Goal: Transaction & Acquisition: Purchase product/service

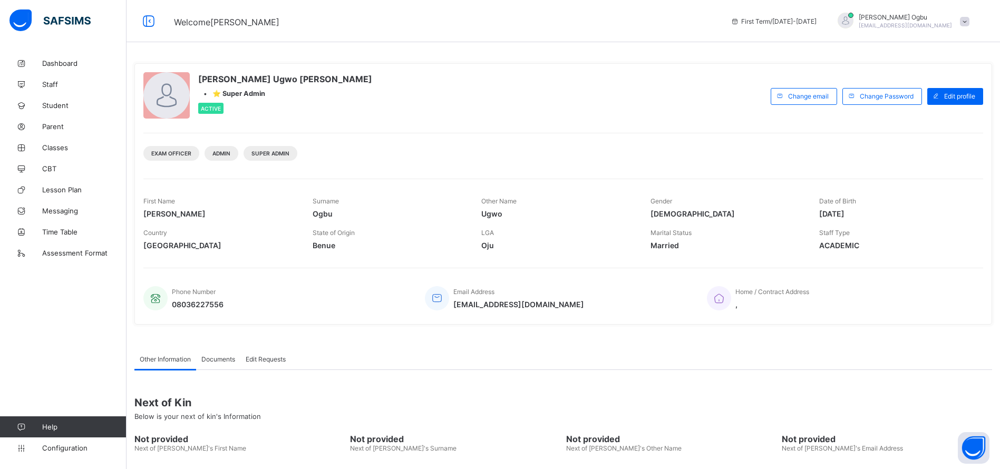
click at [969, 23] on span at bounding box center [964, 21] width 9 height 9
click at [940, 114] on li "Logout" at bounding box center [935, 121] width 78 height 21
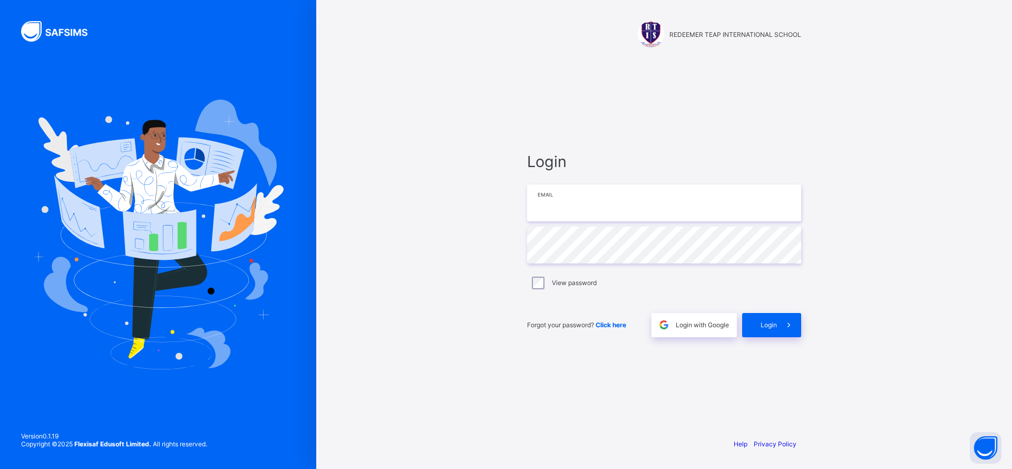
click at [591, 214] on input "email" at bounding box center [664, 202] width 274 height 37
click at [555, 205] on input "email" at bounding box center [664, 202] width 274 height 37
paste input "**********"
type input "**********"
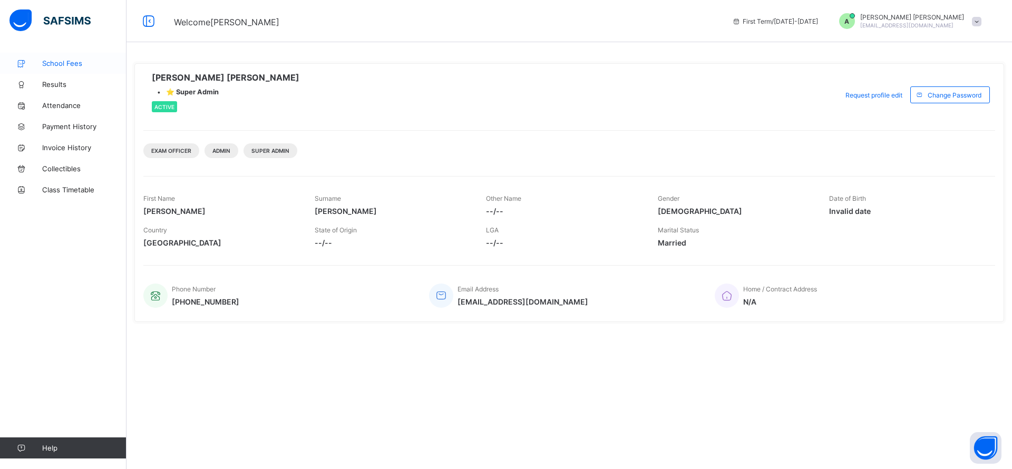
click at [58, 62] on span "School Fees" at bounding box center [84, 63] width 84 height 8
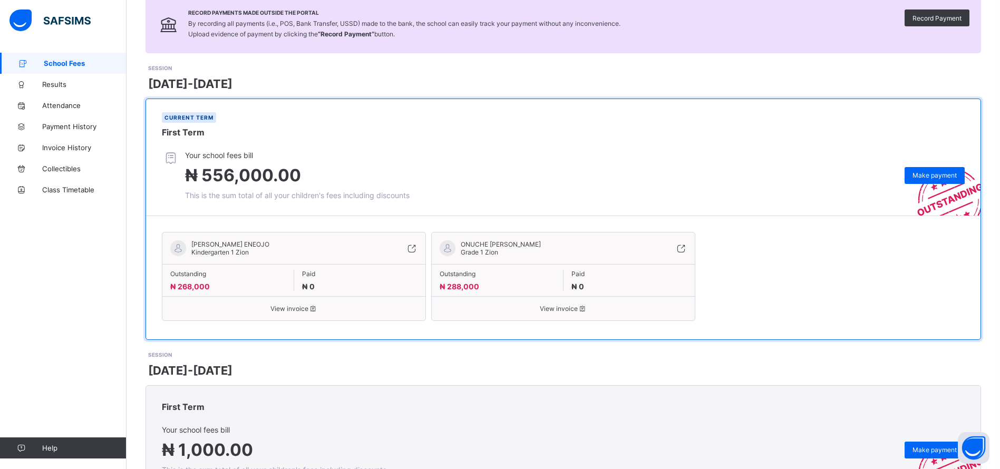
scroll to position [84, 0]
click at [934, 171] on span "Make payment" at bounding box center [934, 174] width 44 height 8
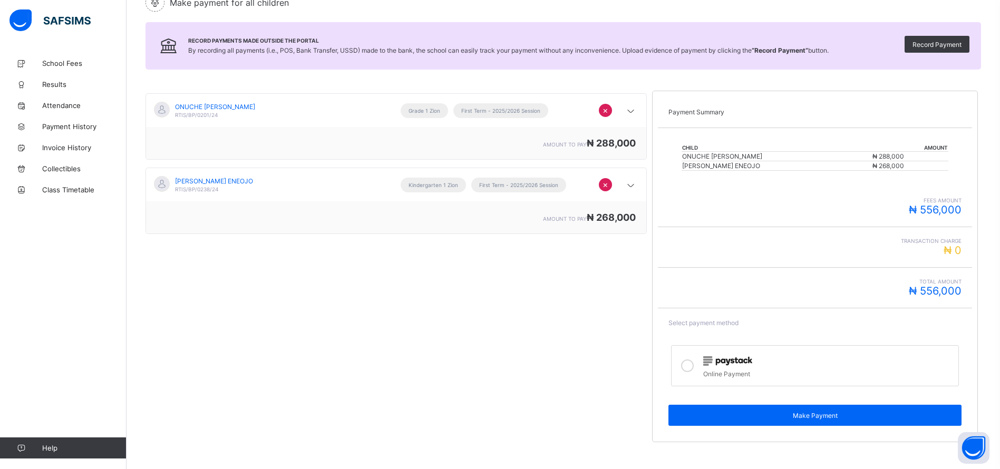
scroll to position [120, 0]
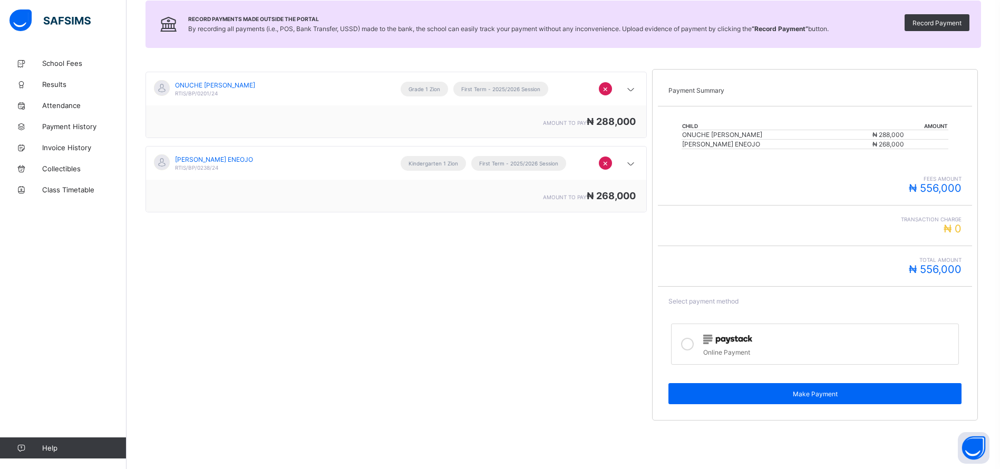
click at [720, 342] on img at bounding box center [727, 339] width 49 height 9
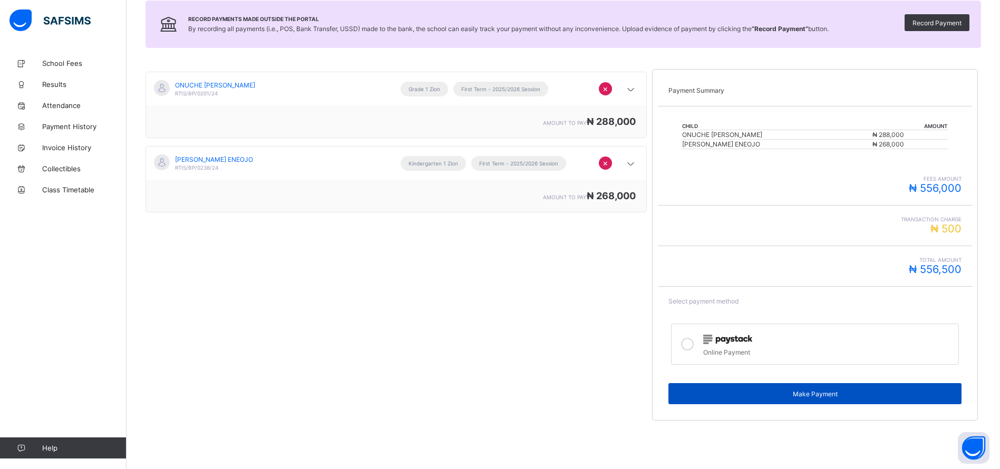
click at [755, 401] on div "Make Payment" at bounding box center [814, 393] width 293 height 21
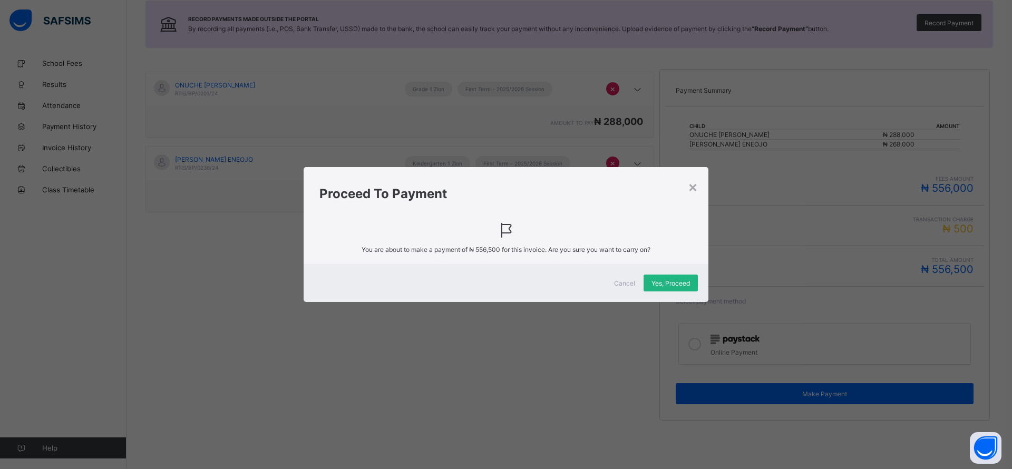
click at [677, 283] on span "Yes, Proceed" at bounding box center [671, 283] width 38 height 8
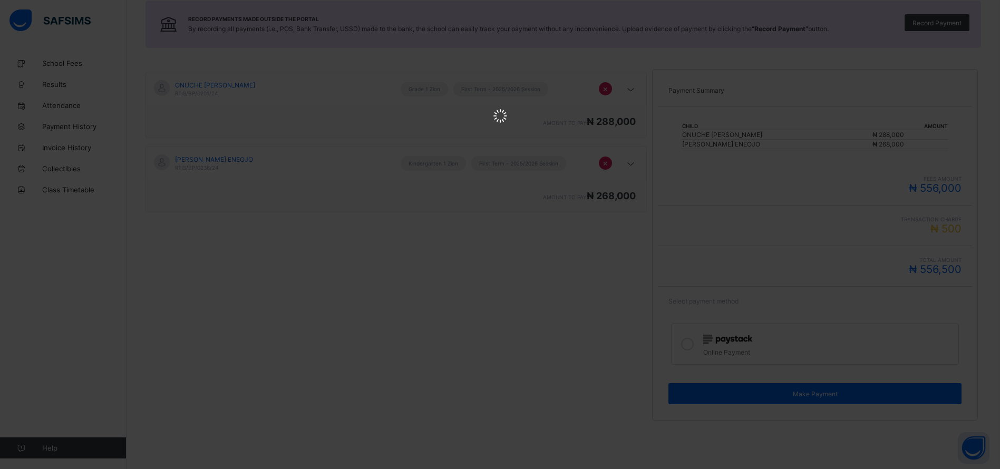
scroll to position [0, 0]
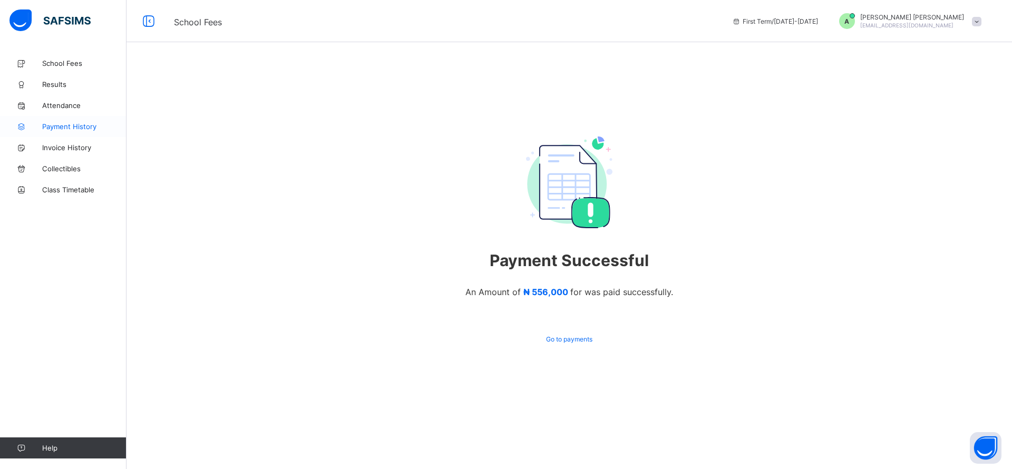
click at [65, 130] on span "Payment History" at bounding box center [84, 126] width 84 height 8
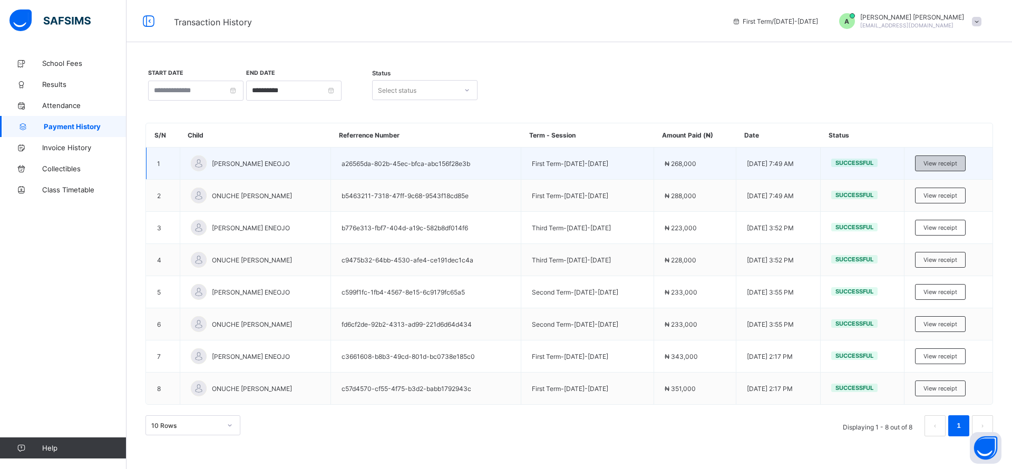
click at [938, 158] on div "View receipt" at bounding box center [940, 164] width 51 height 16
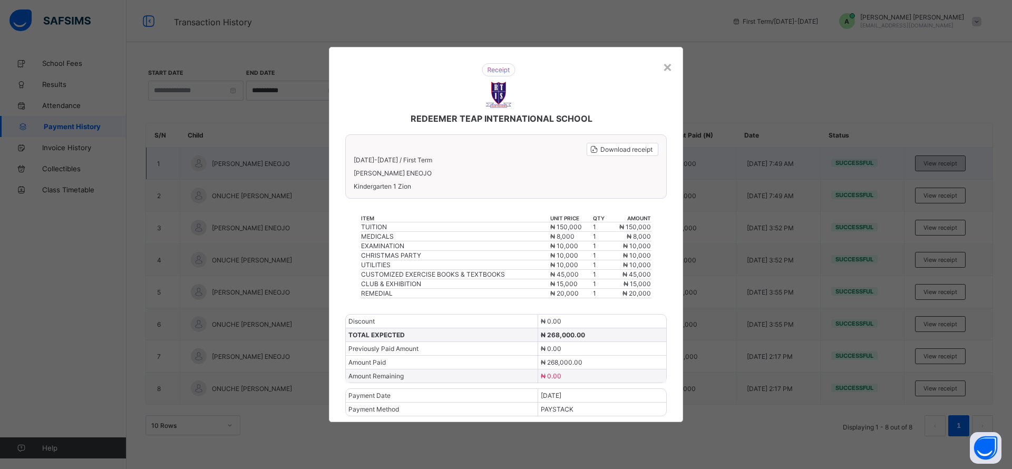
click at [938, 158] on div "× REDEEMER TEAP INTERNATIONAL SCHOOL Download receipt [DATE]-[DATE] / First Ter…" at bounding box center [506, 234] width 1012 height 469
click at [622, 150] on span "Download receipt" at bounding box center [626, 149] width 52 height 8
click at [668, 68] on div "×" at bounding box center [668, 66] width 10 height 18
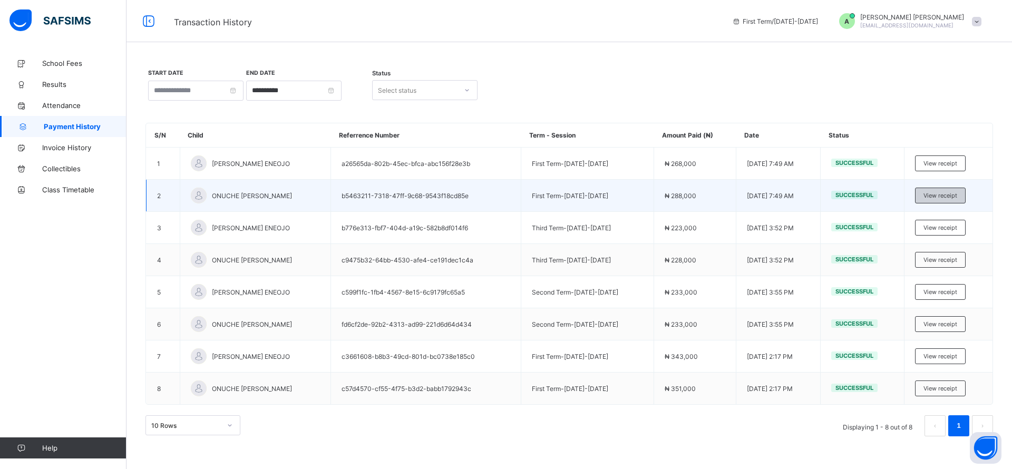
click at [937, 193] on span "View receipt" at bounding box center [941, 195] width 34 height 7
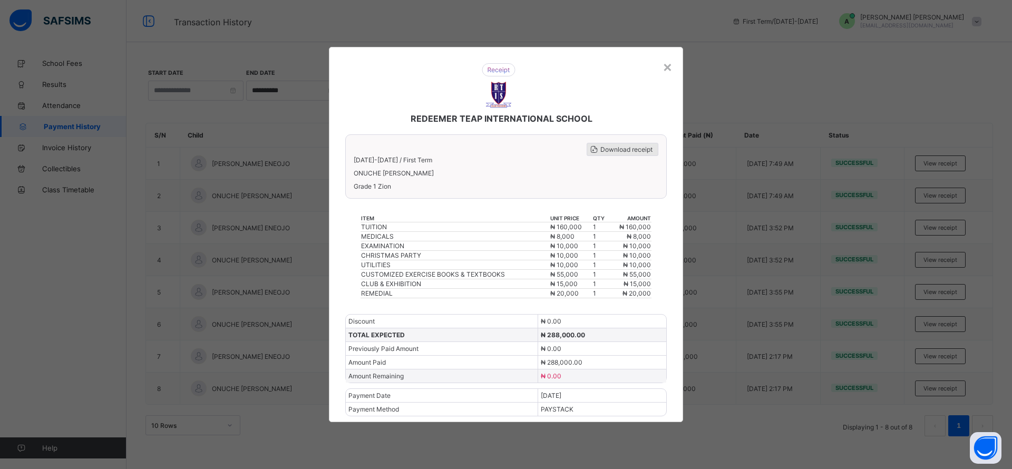
click at [618, 148] on span "Download receipt" at bounding box center [626, 149] width 52 height 8
